Goal: Task Accomplishment & Management: Complete application form

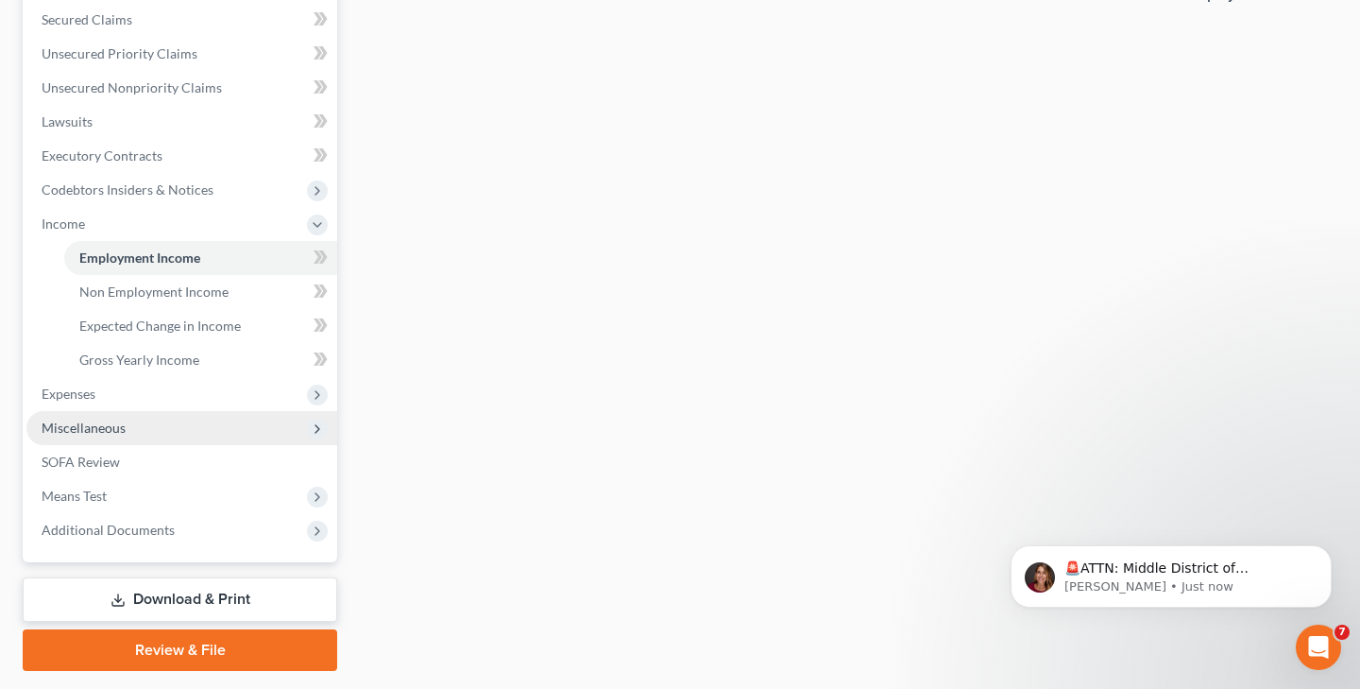
scroll to position [401, 0]
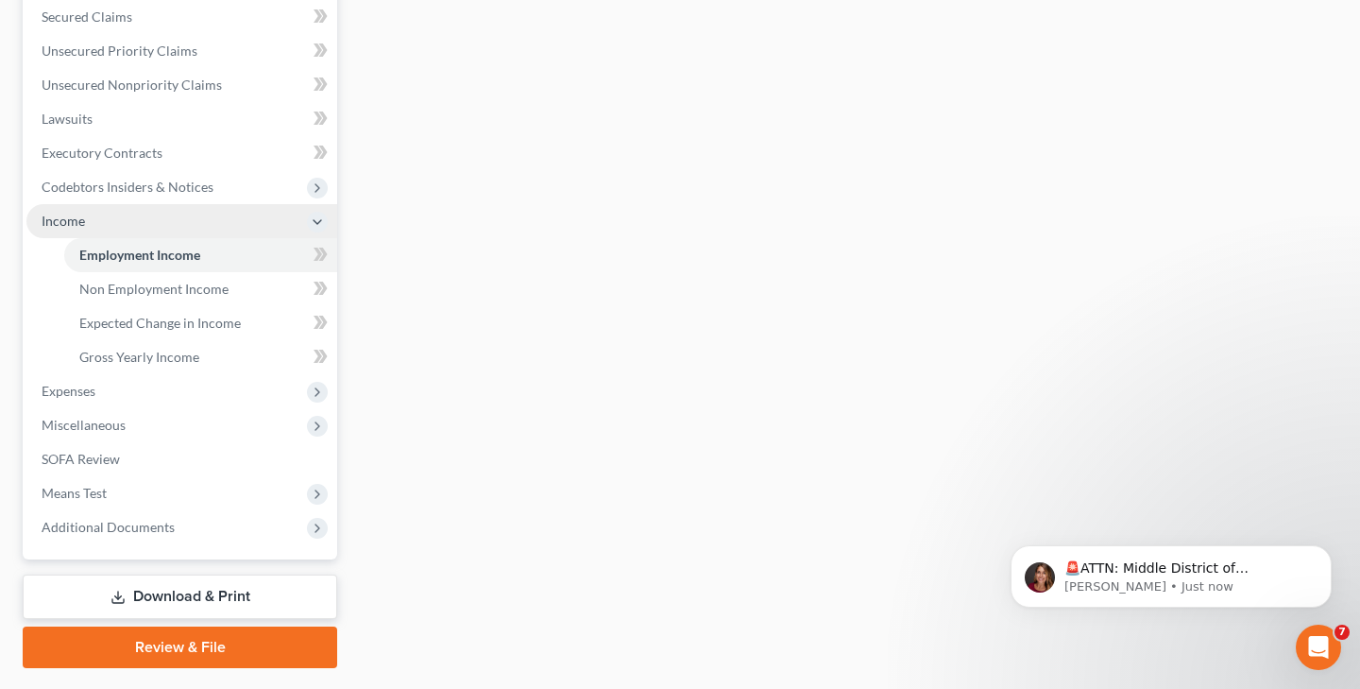
click at [73, 220] on span "Income" at bounding box center [63, 221] width 43 height 16
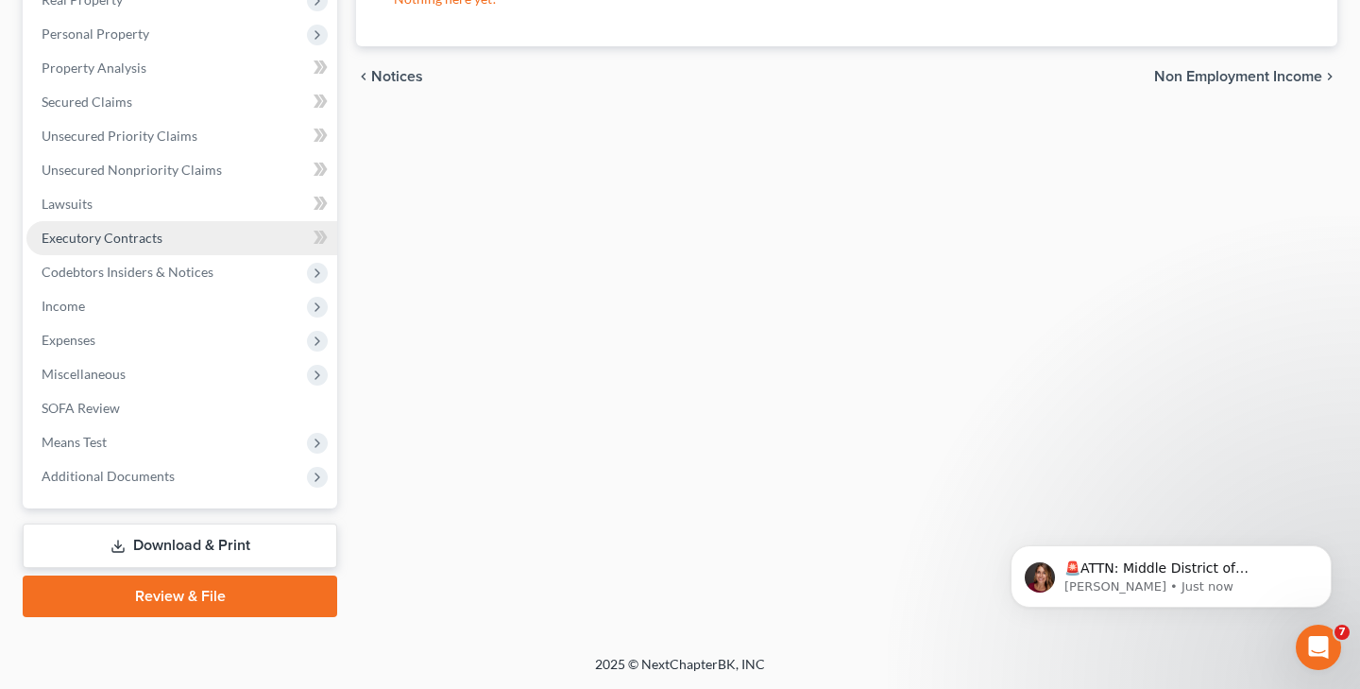
scroll to position [316, 0]
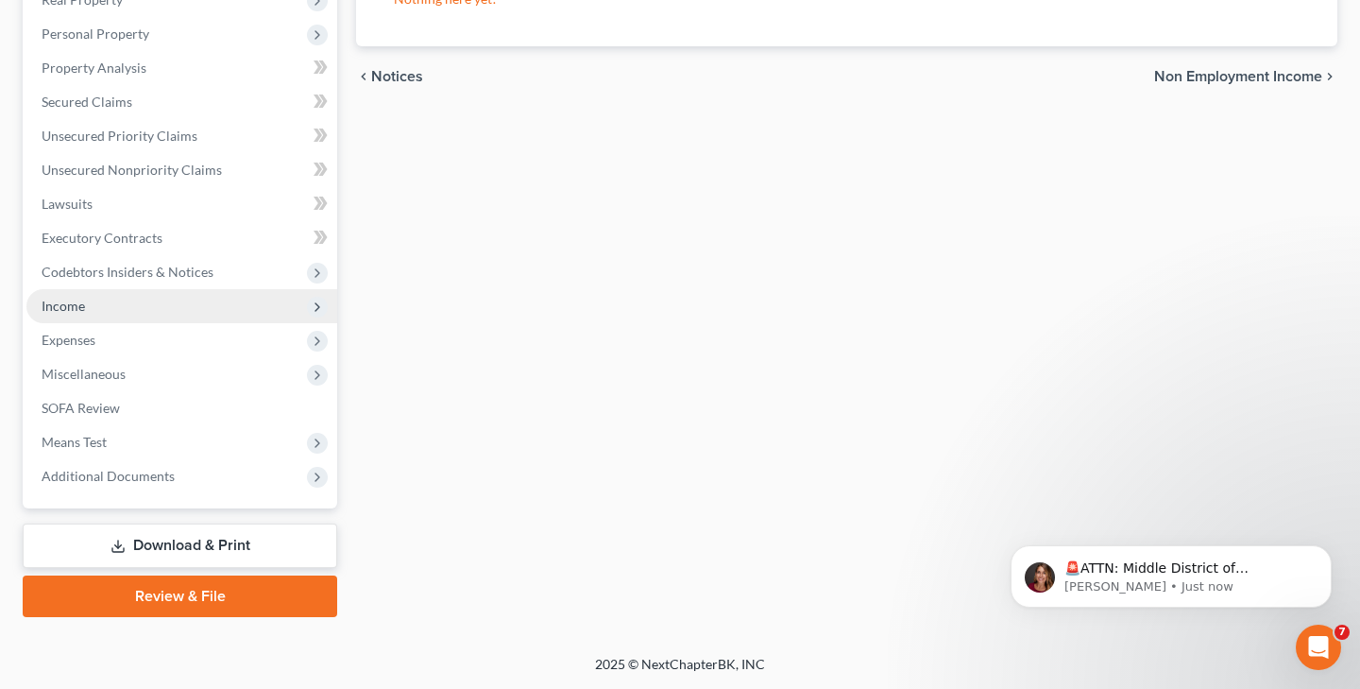
click at [108, 296] on span "Income" at bounding box center [181, 306] width 311 height 34
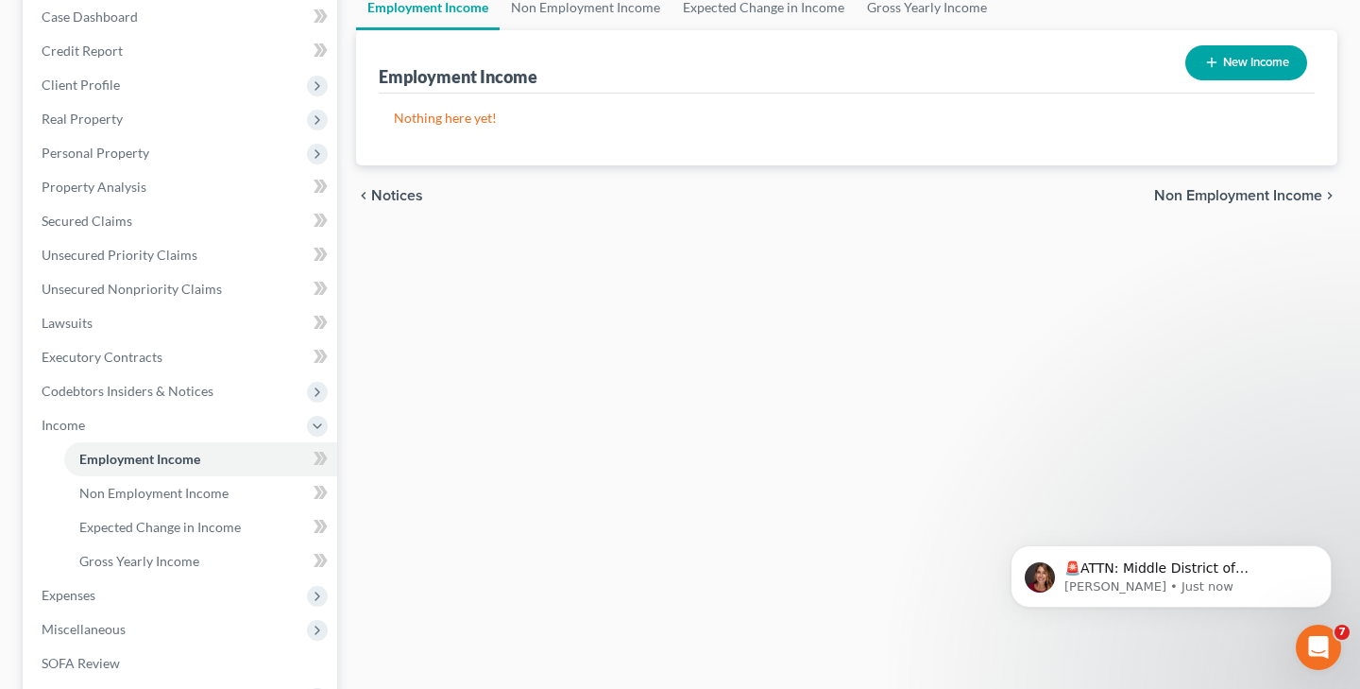
scroll to position [196, 0]
click at [221, 464] on link "Employment Income" at bounding box center [200, 460] width 273 height 34
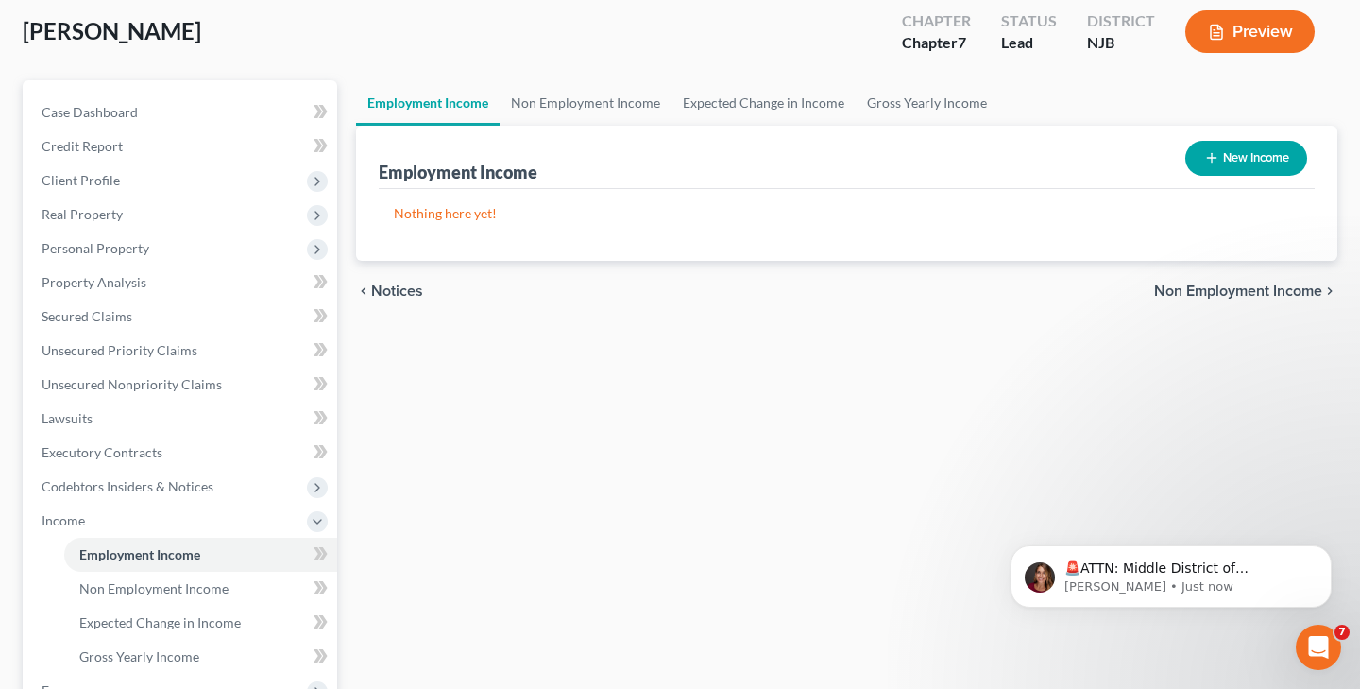
scroll to position [99, 0]
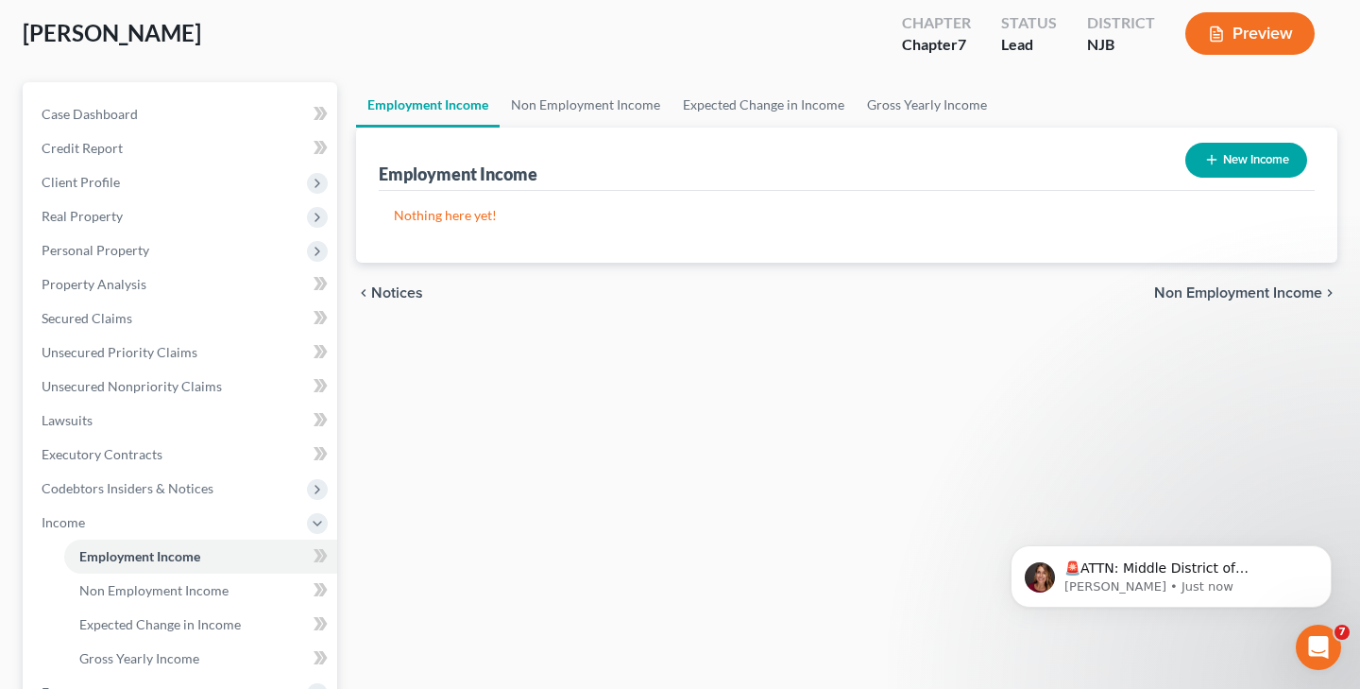
click at [1233, 163] on button "New Income" at bounding box center [1247, 160] width 122 height 35
select select "0"
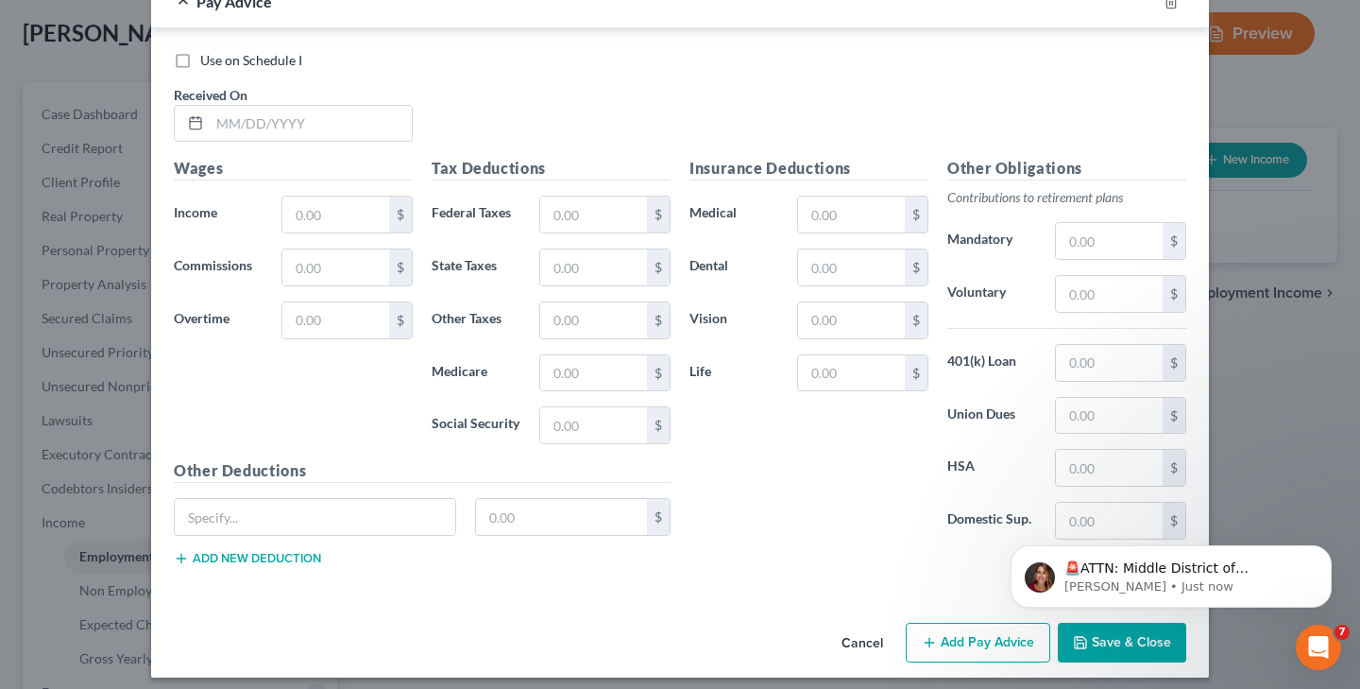
scroll to position [631, 0]
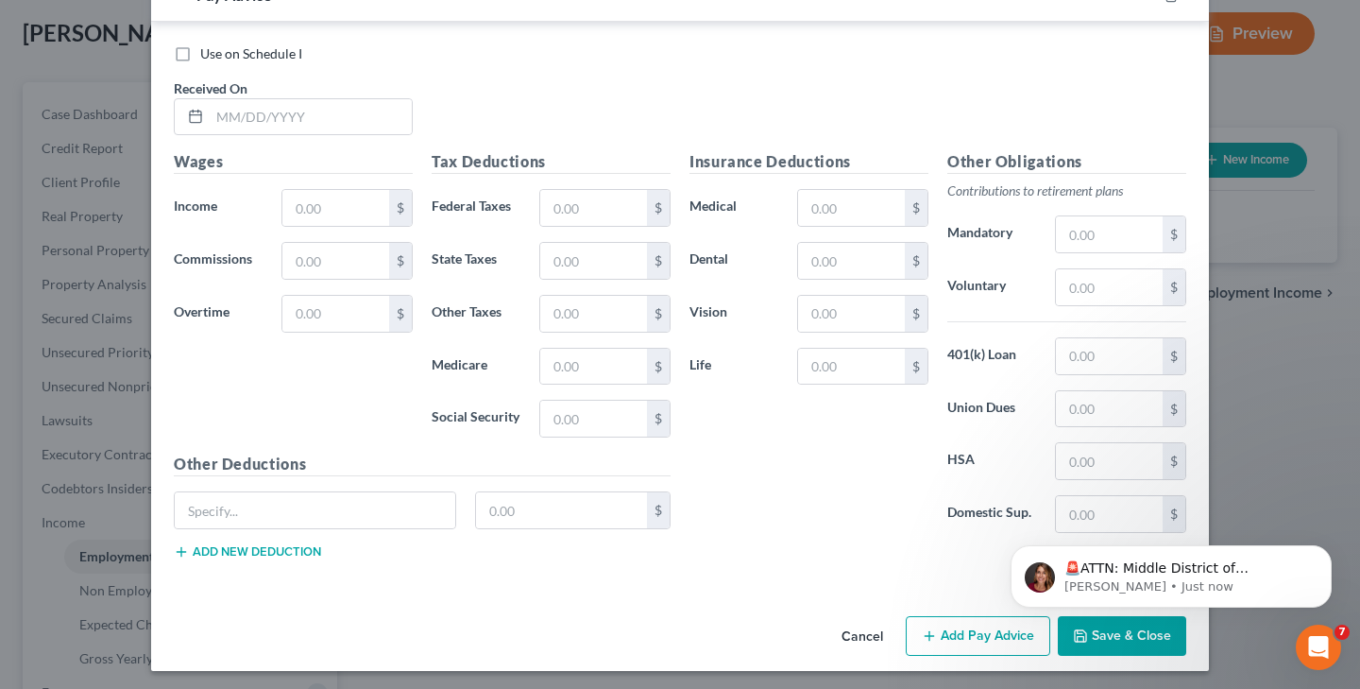
click at [868, 628] on button "Cancel" at bounding box center [863, 637] width 72 height 38
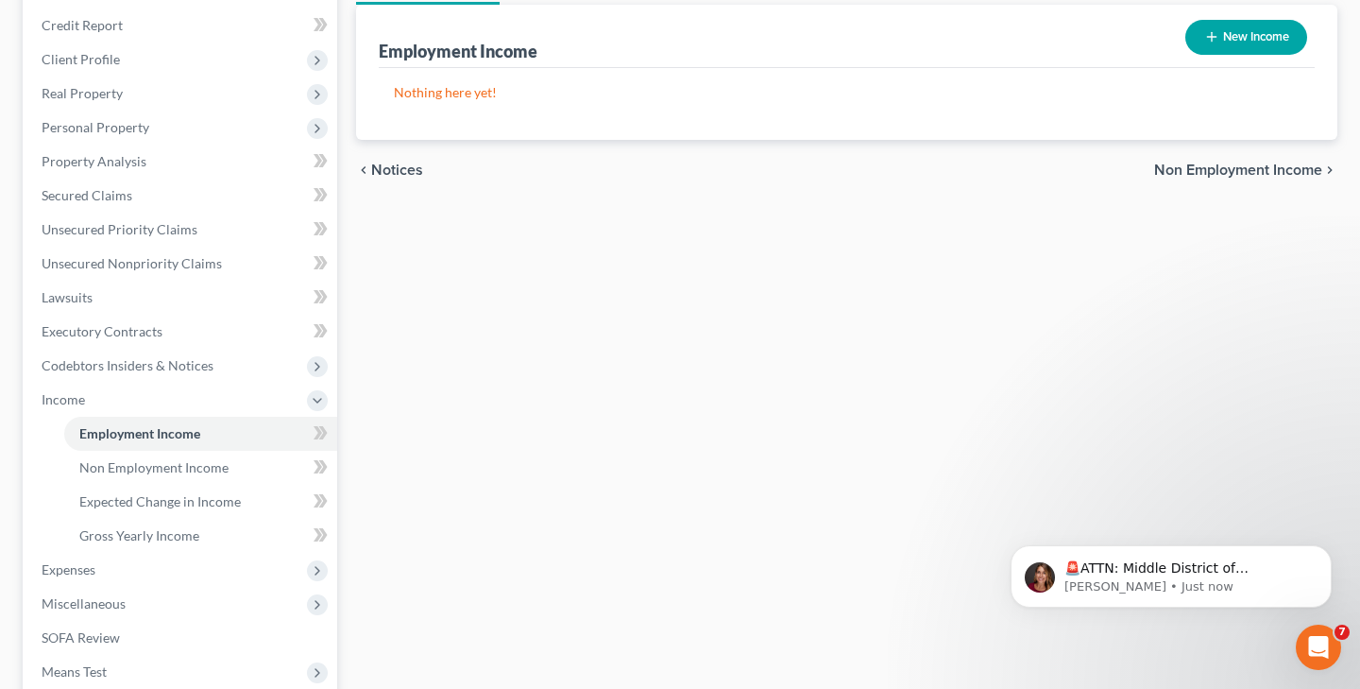
scroll to position [275, 0]
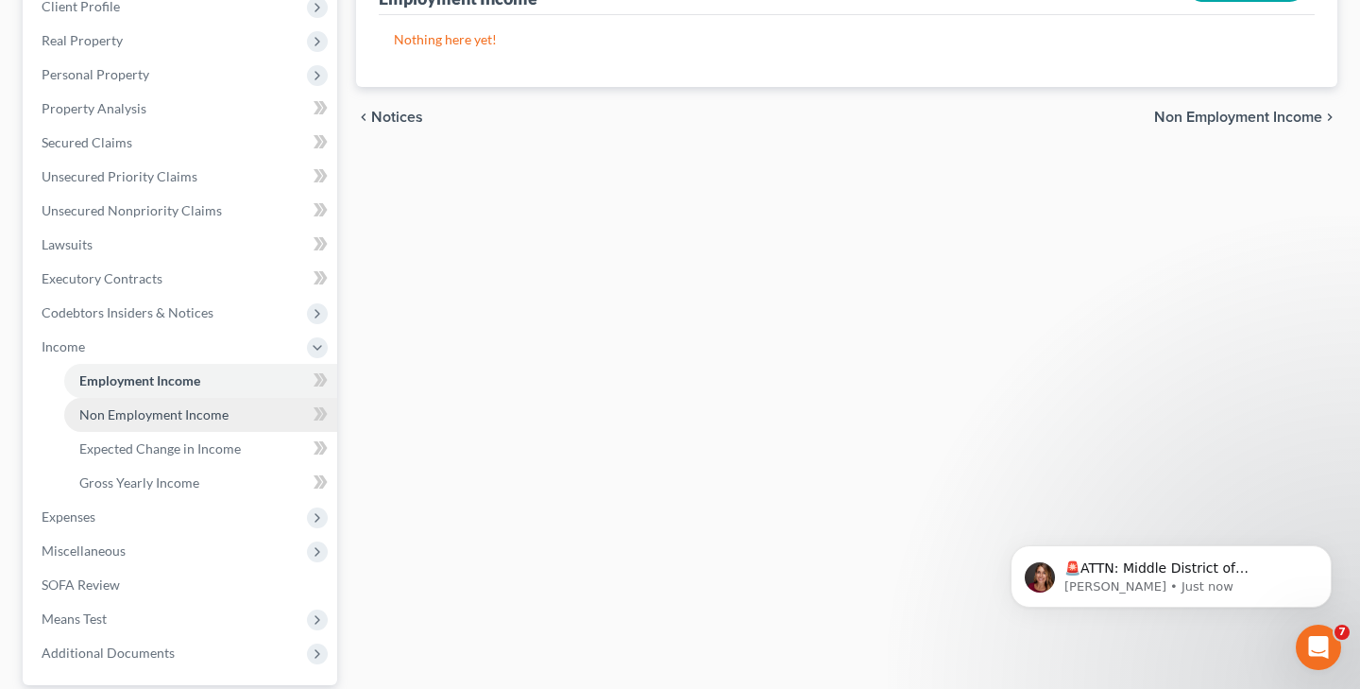
click at [174, 421] on span "Non Employment Income" at bounding box center [153, 414] width 149 height 16
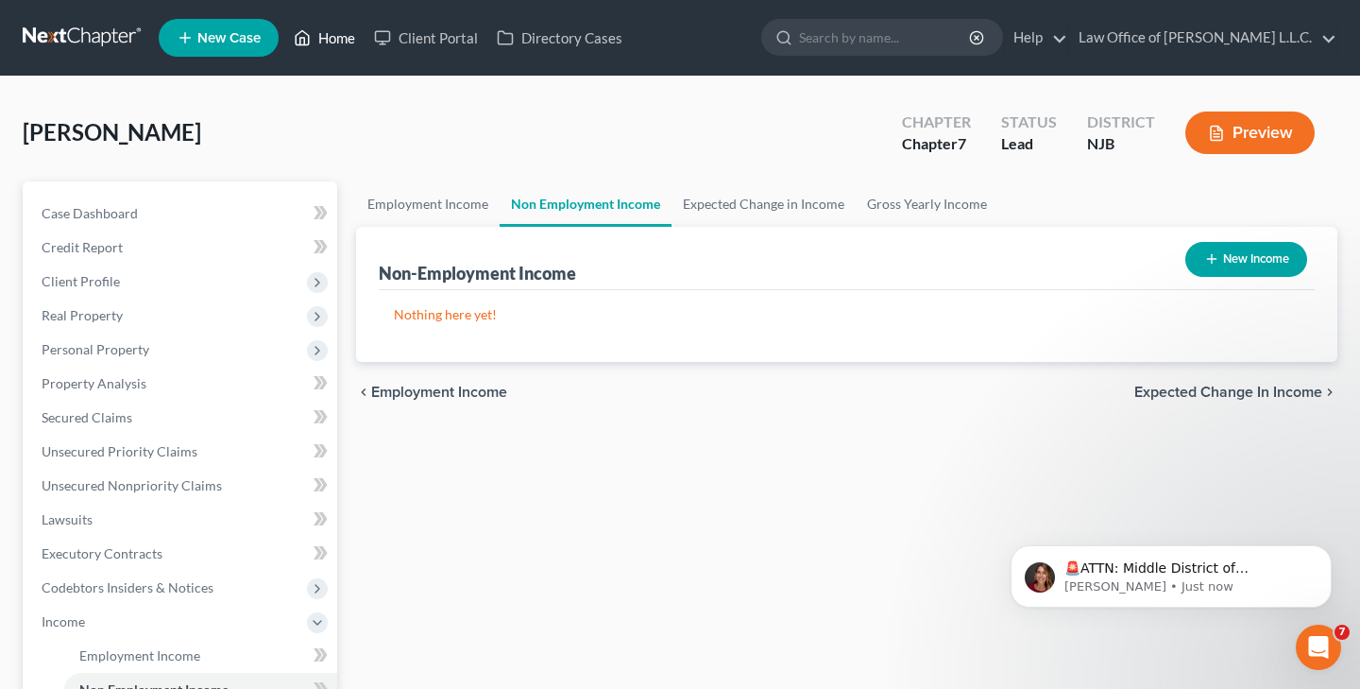
click at [321, 37] on link "Home" at bounding box center [324, 38] width 80 height 34
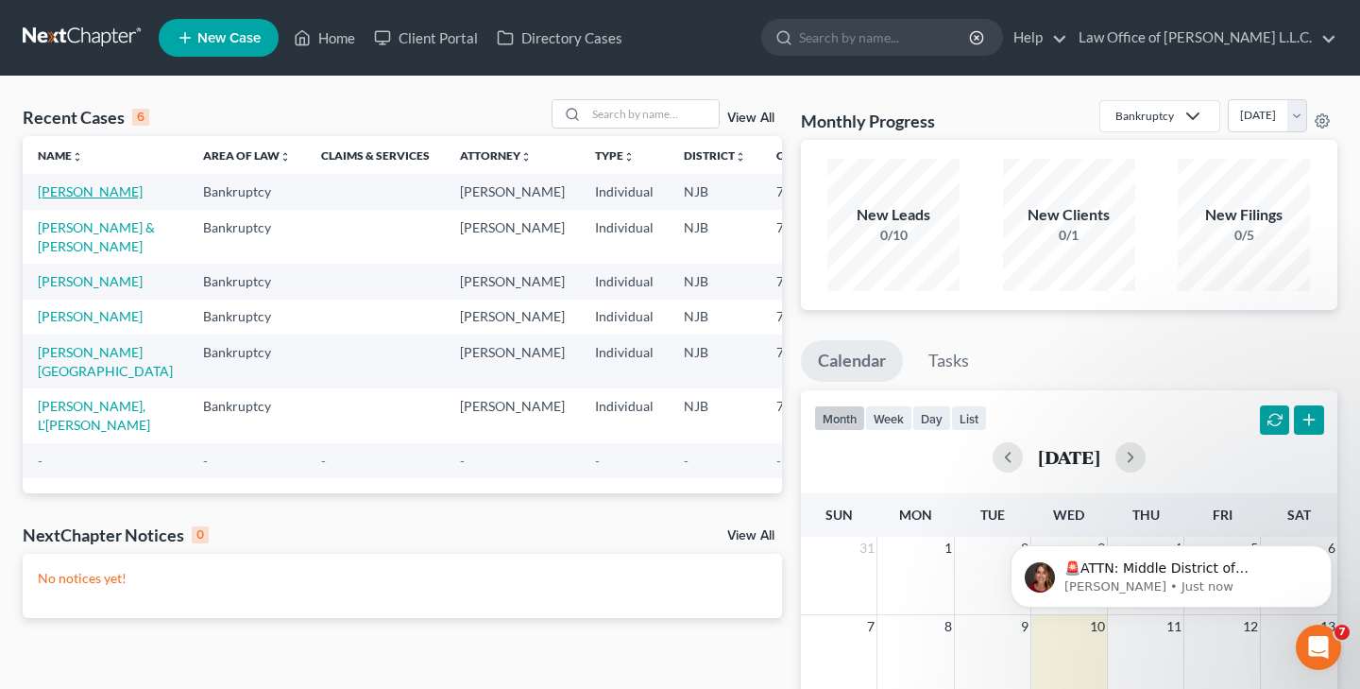
click at [87, 194] on link "[PERSON_NAME]" at bounding box center [90, 191] width 105 height 16
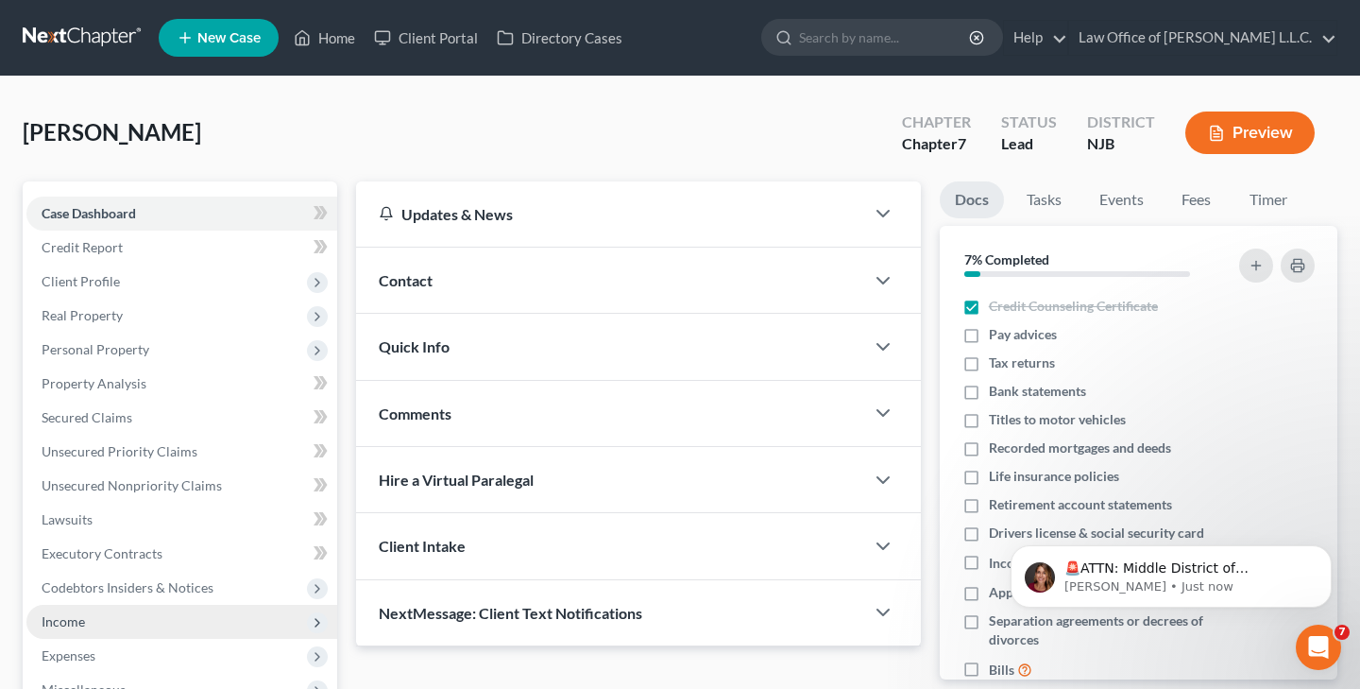
click at [86, 622] on span "Income" at bounding box center [181, 622] width 311 height 34
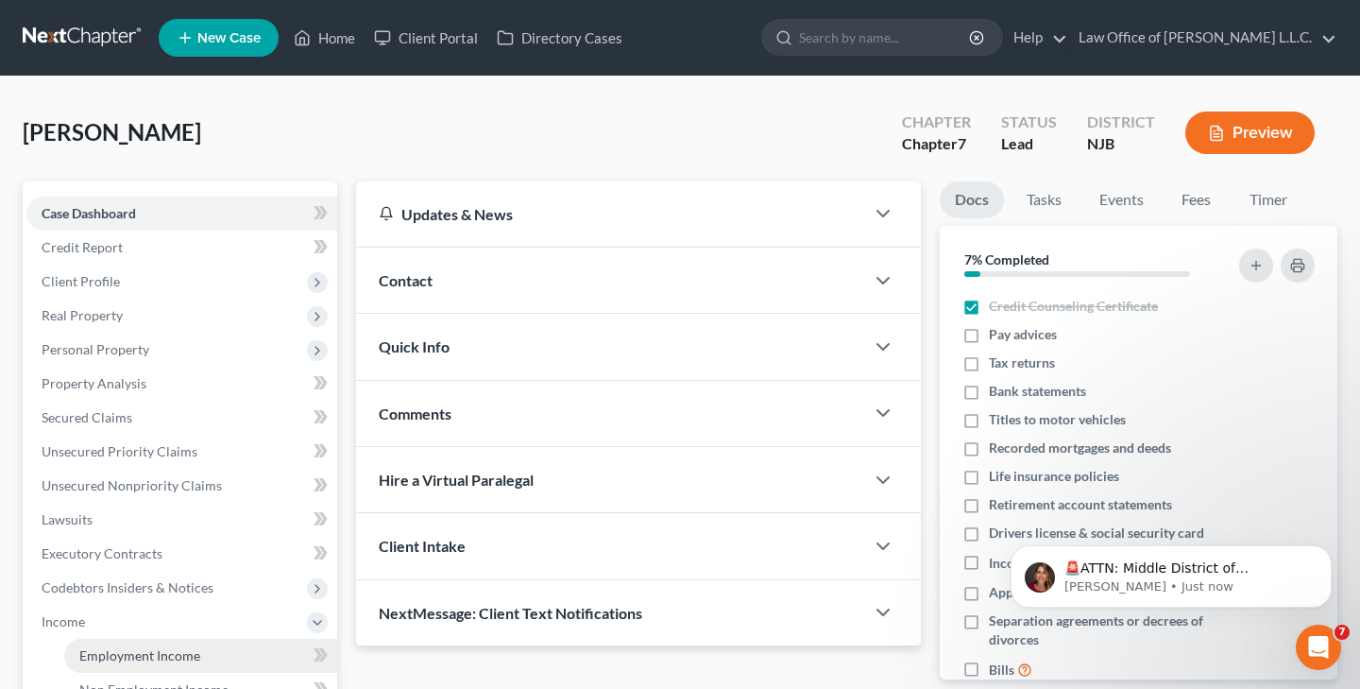
click at [150, 659] on span "Employment Income" at bounding box center [139, 655] width 121 height 16
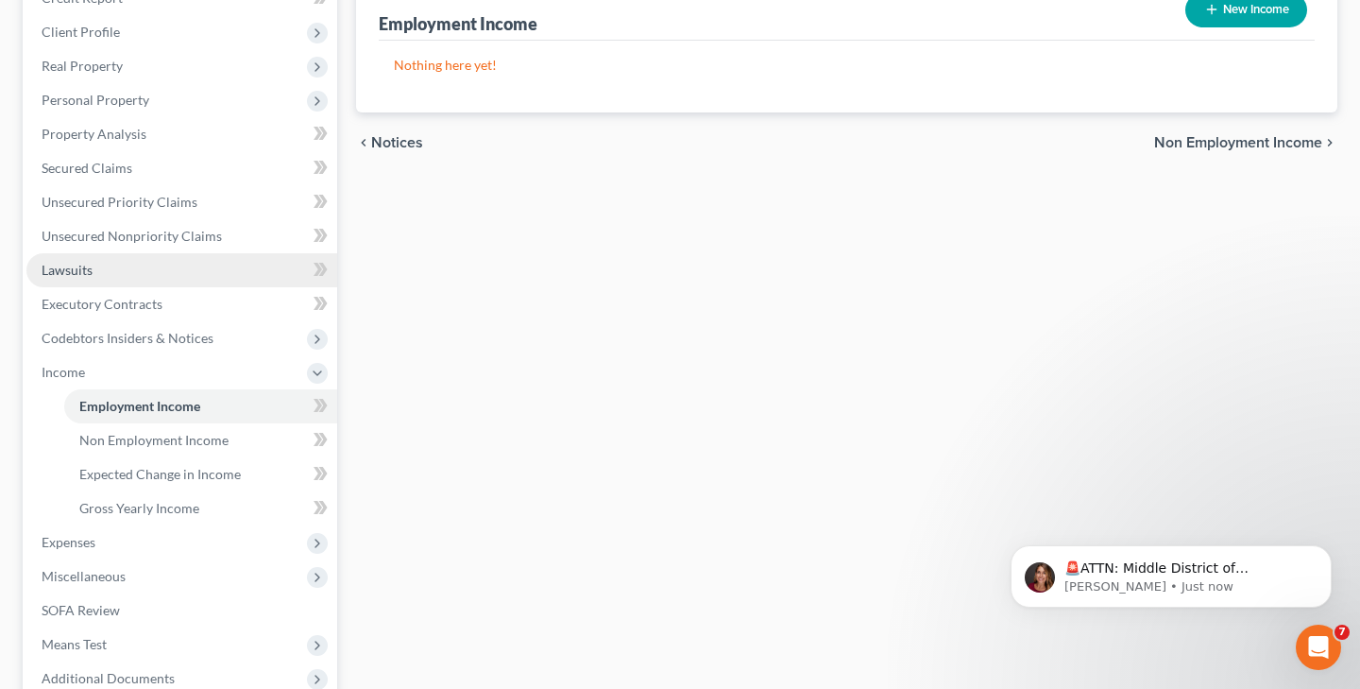
scroll to position [254, 0]
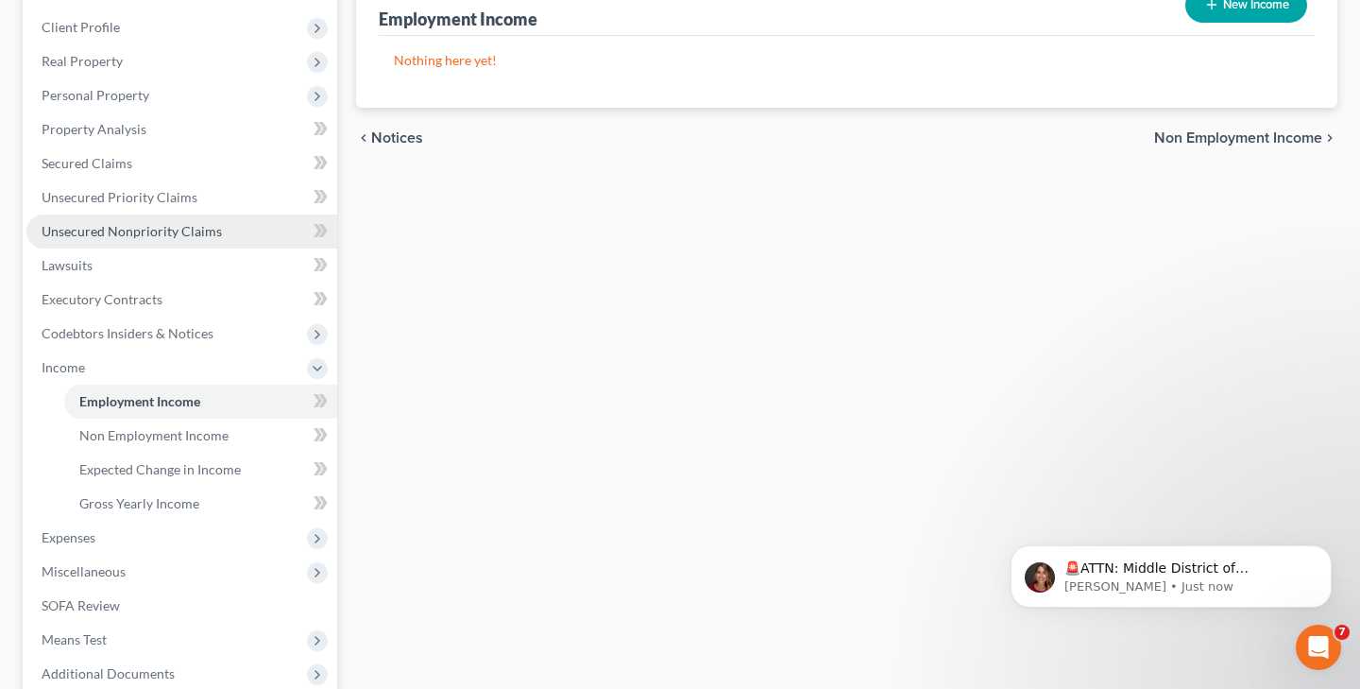
click at [162, 231] on span "Unsecured Nonpriority Claims" at bounding box center [132, 231] width 180 height 16
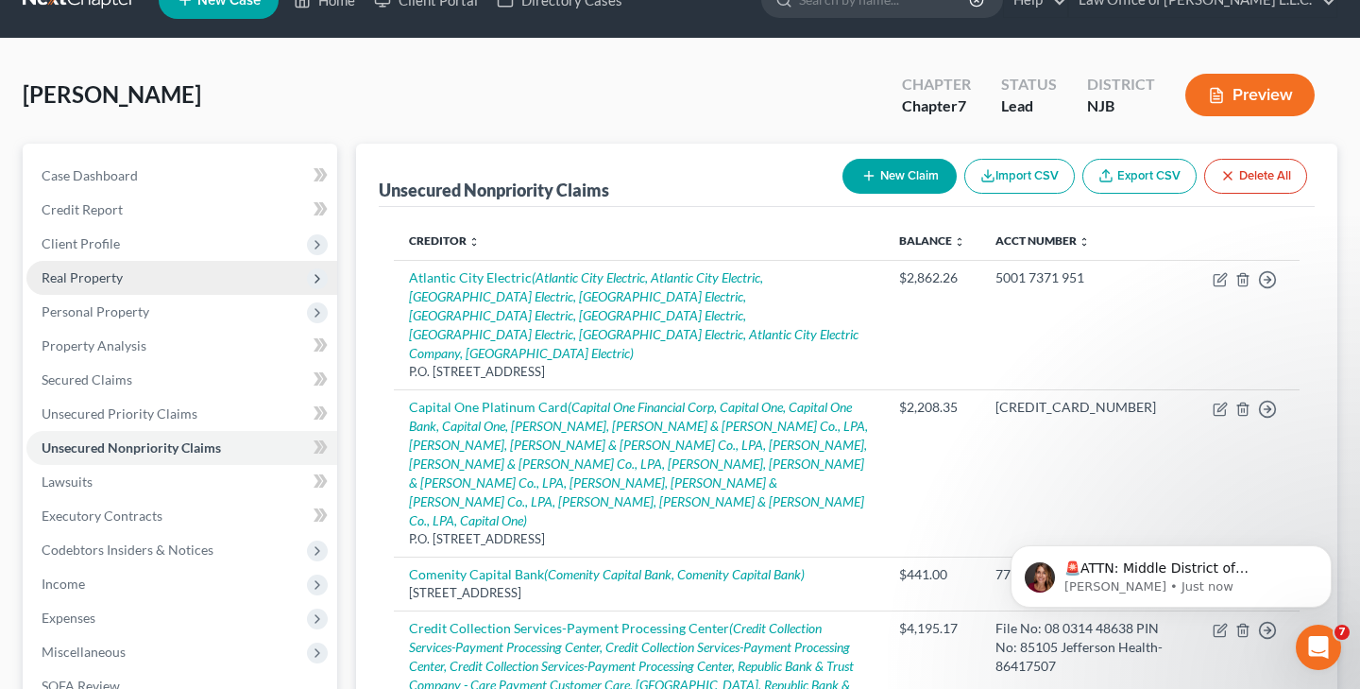
scroll to position [26, 0]
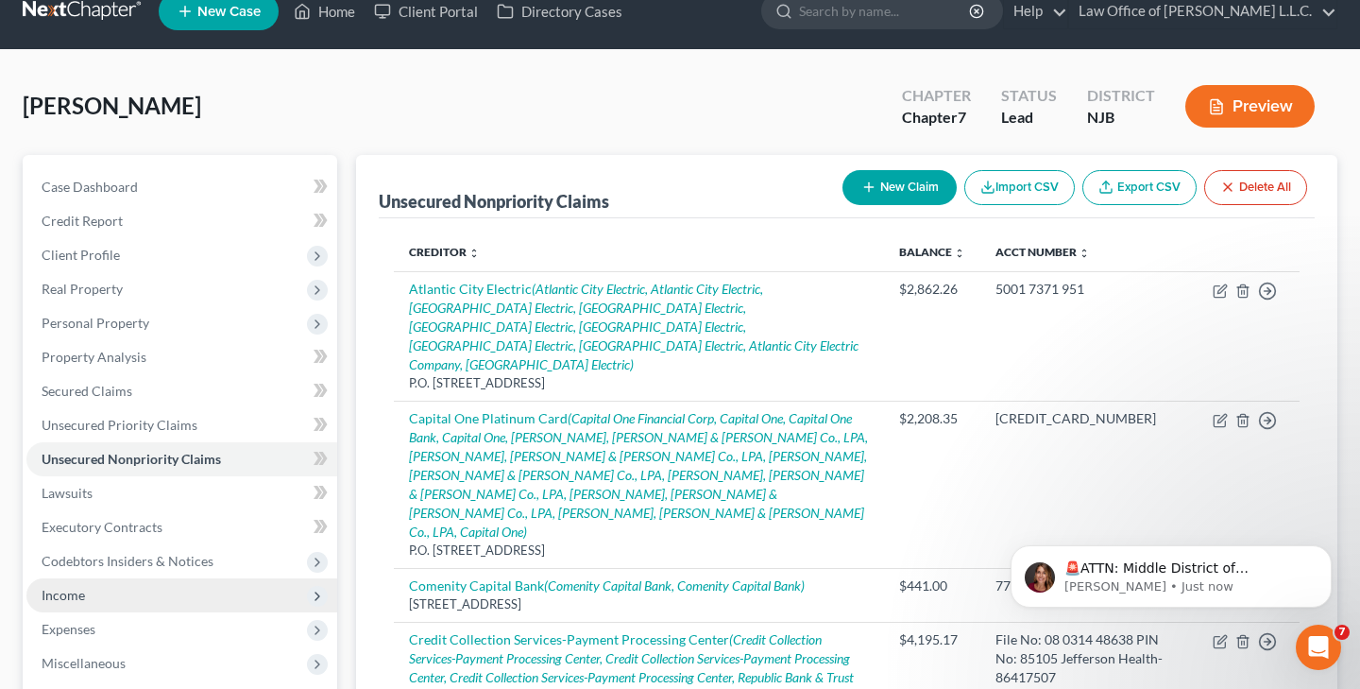
click at [82, 591] on span "Income" at bounding box center [63, 595] width 43 height 16
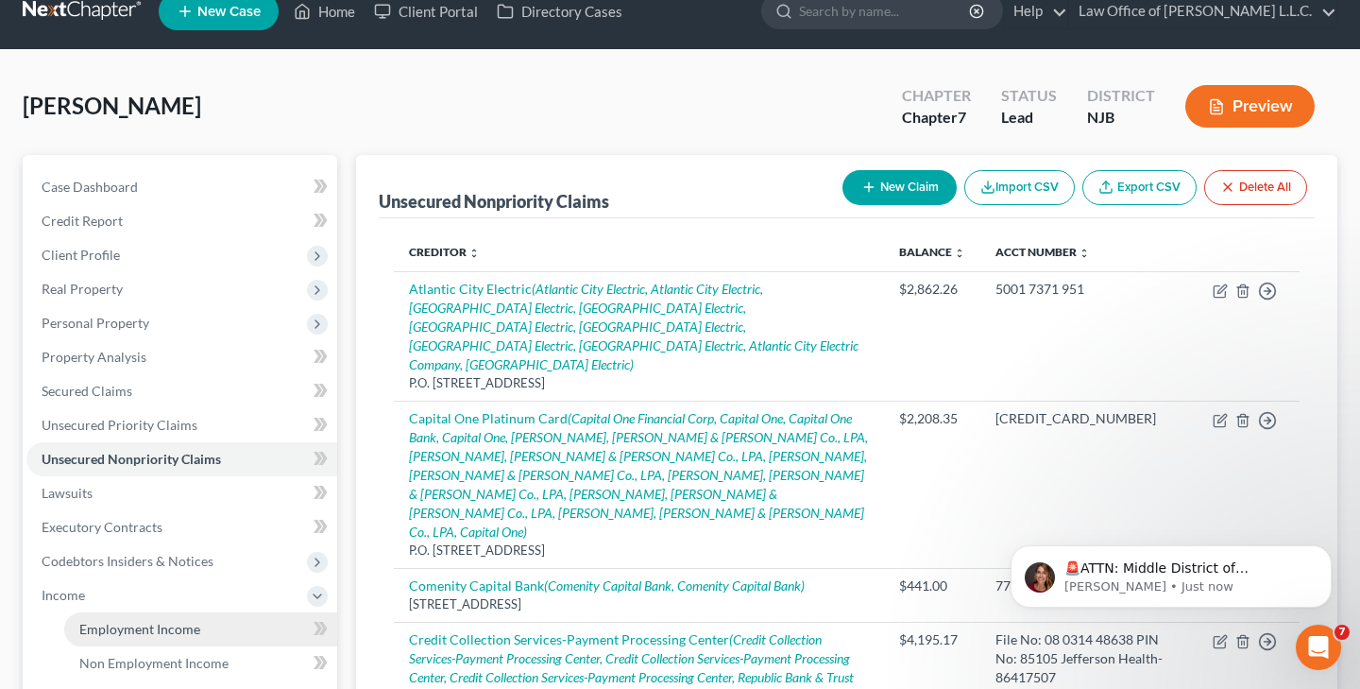
click at [132, 626] on span "Employment Income" at bounding box center [139, 629] width 121 height 16
